Goal: Obtain resource: Download file/media

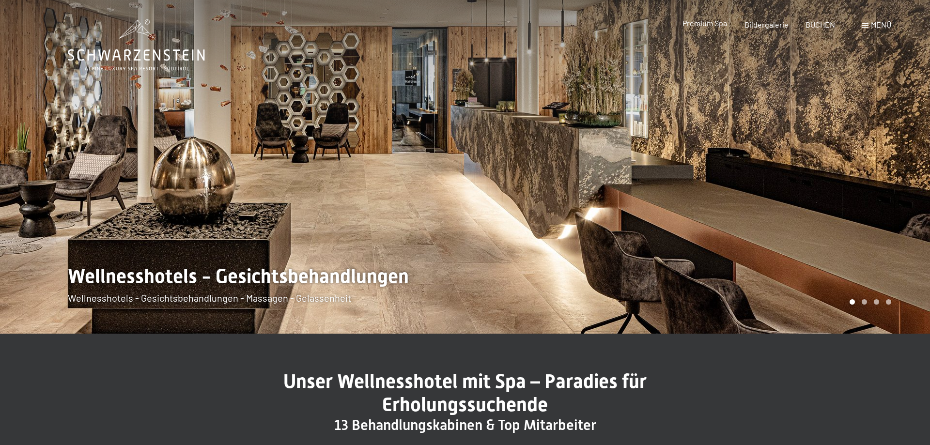
click at [703, 20] on span "Premium Spa" at bounding box center [704, 22] width 45 height 9
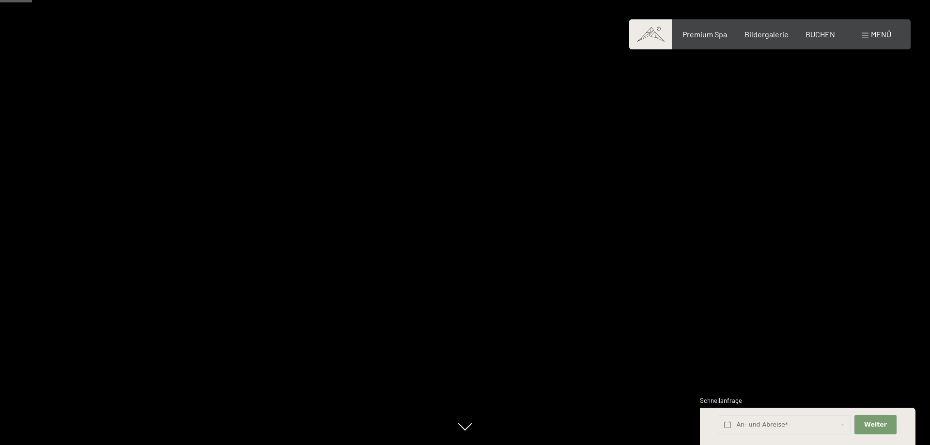
scroll to position [247, 0]
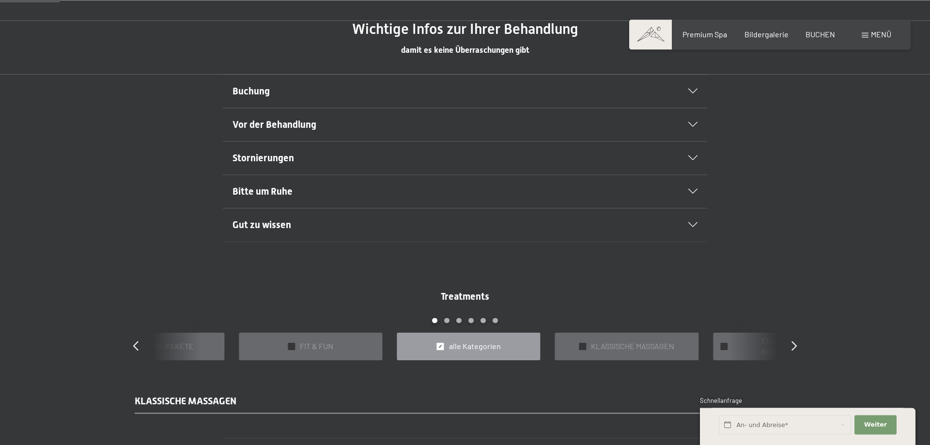
scroll to position [692, 0]
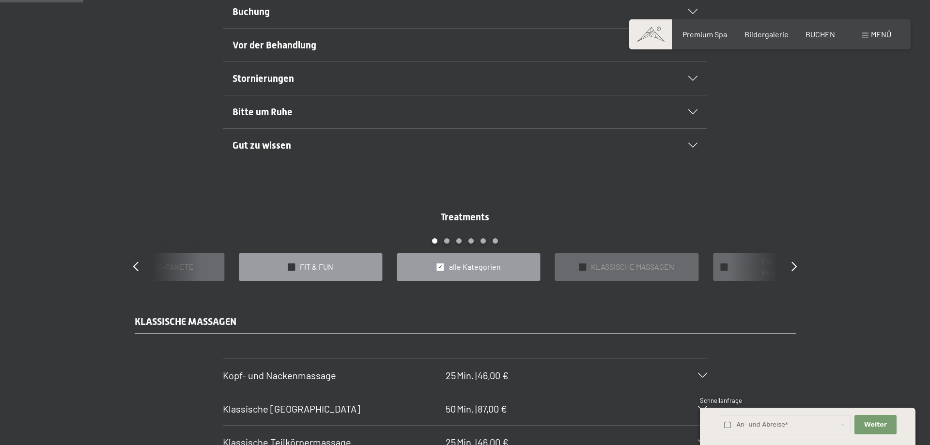
click at [314, 268] on span "FIT & FUN" at bounding box center [316, 267] width 33 height 11
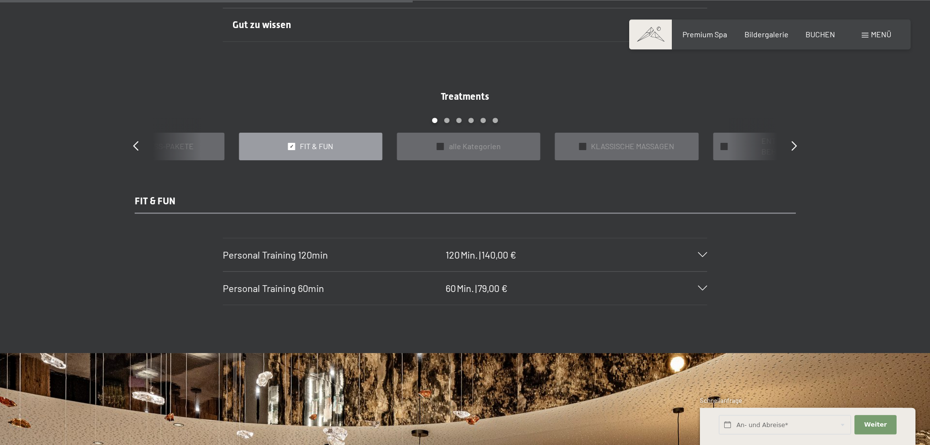
scroll to position [840, 0]
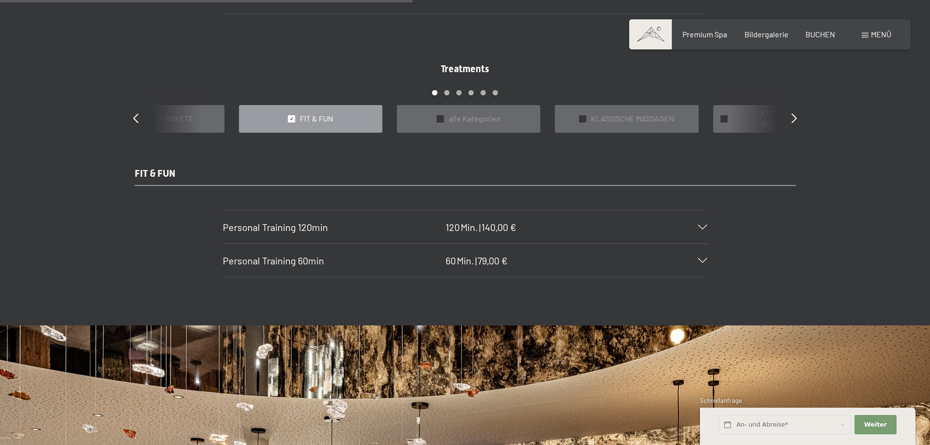
click at [289, 261] on span "Personal Training 60min" at bounding box center [273, 261] width 101 height 12
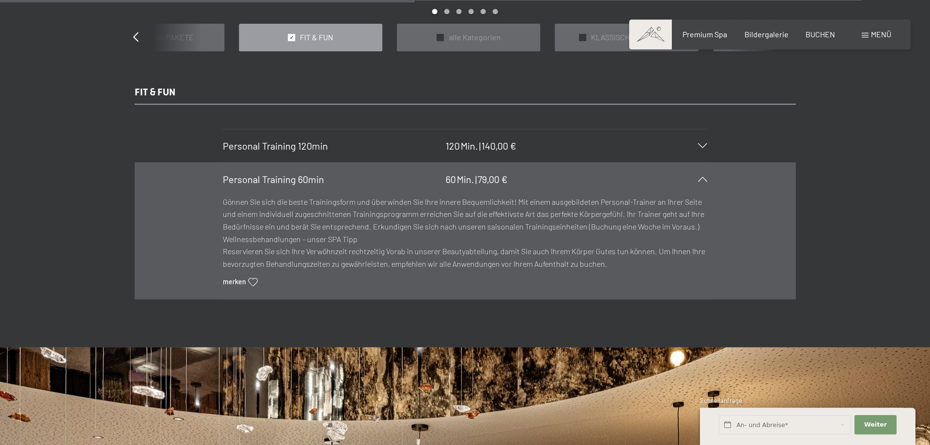
scroll to position [889, 0]
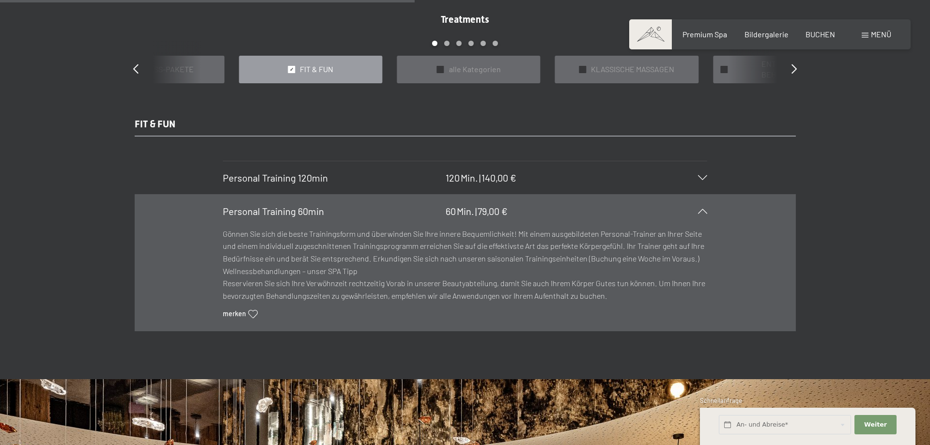
click at [328, 72] on span "FIT & FUN" at bounding box center [316, 69] width 33 height 11
click at [293, 68] on span "✓" at bounding box center [292, 69] width 4 height 7
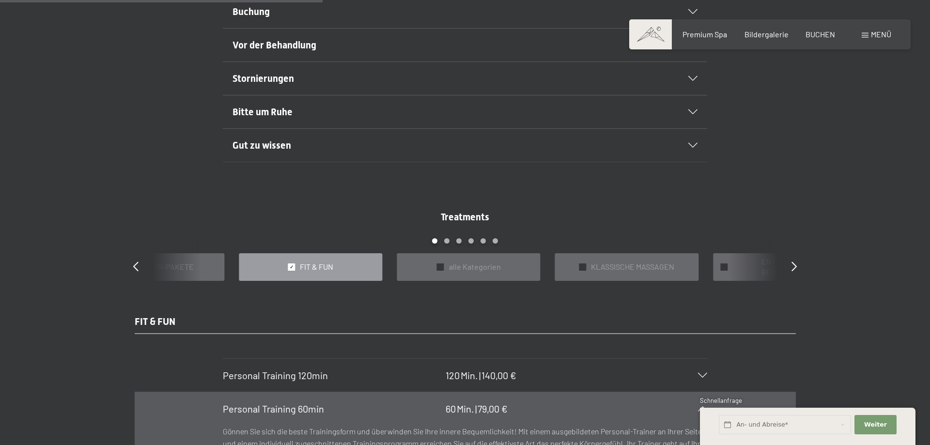
scroll to position [494, 0]
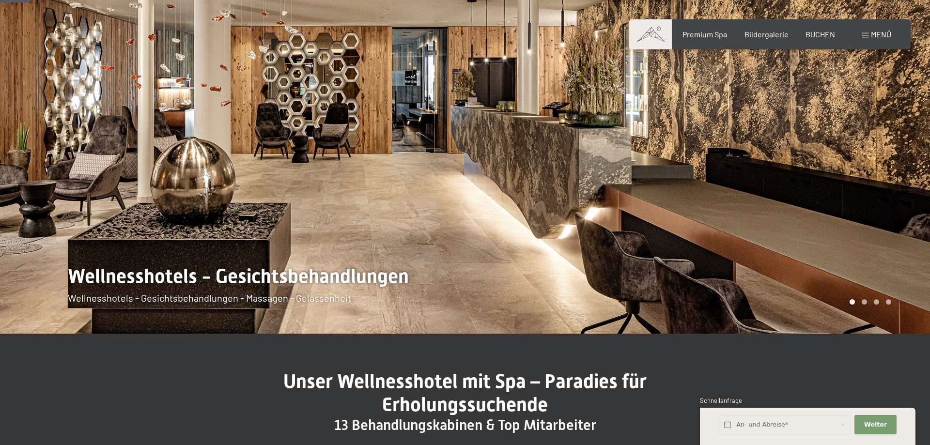
scroll to position [247, 0]
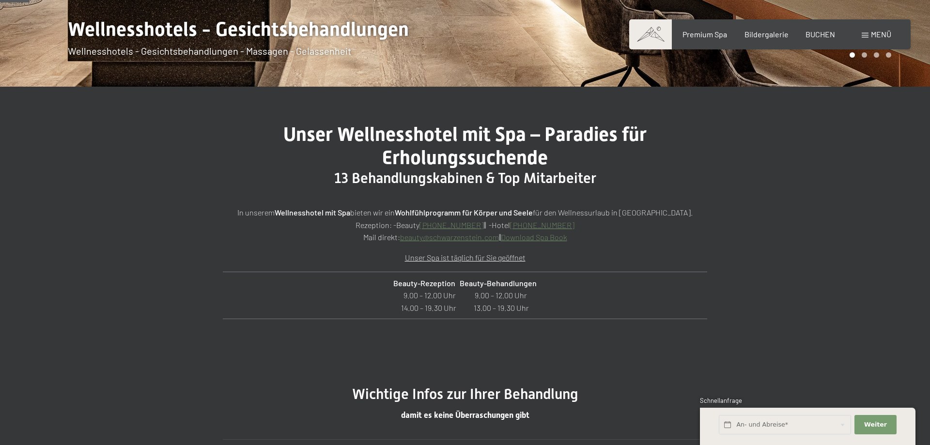
click at [556, 233] on link "Download Spa Book" at bounding box center [534, 236] width 66 height 9
